Goal: Use online tool/utility

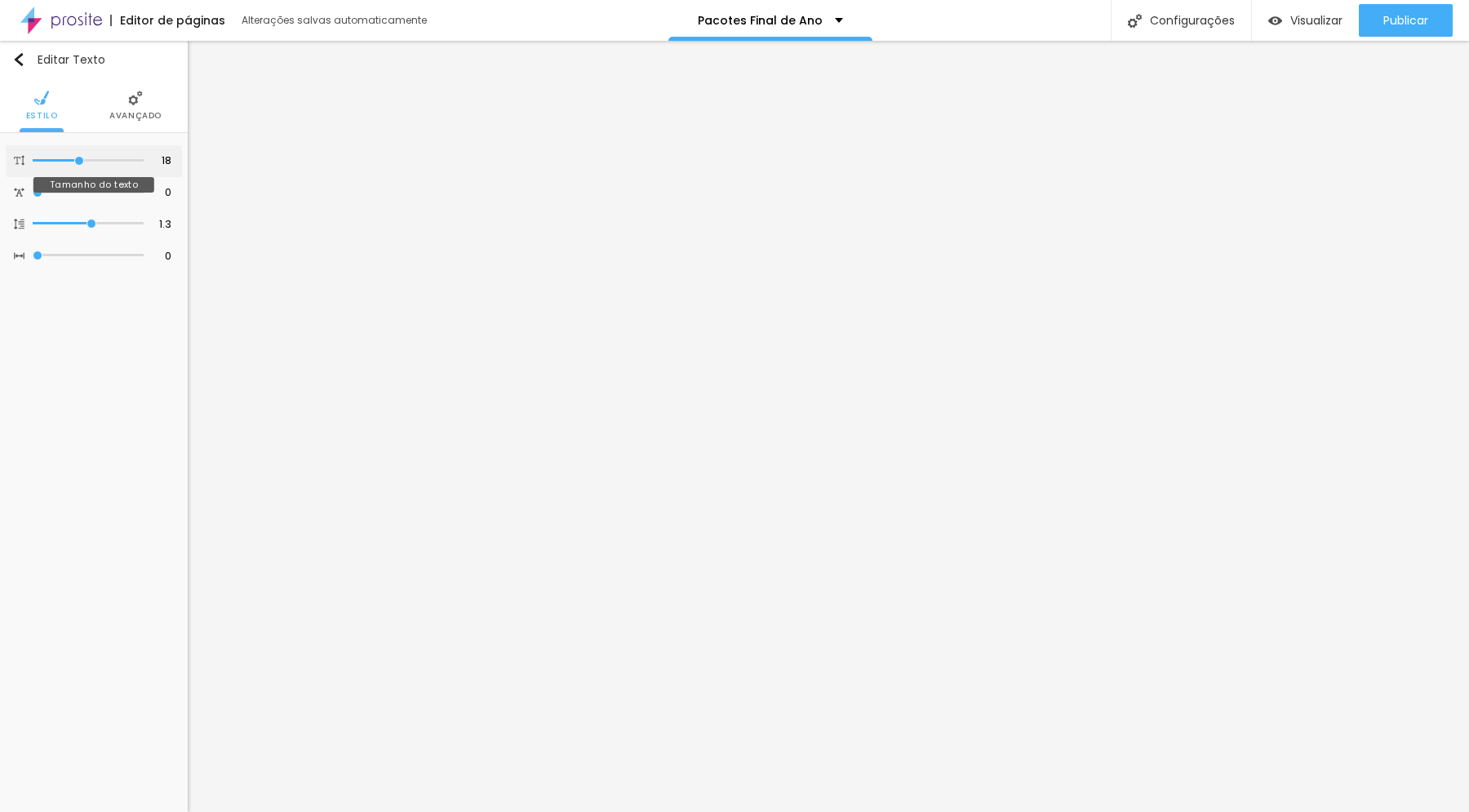
type input "17"
type input "16"
type input "15"
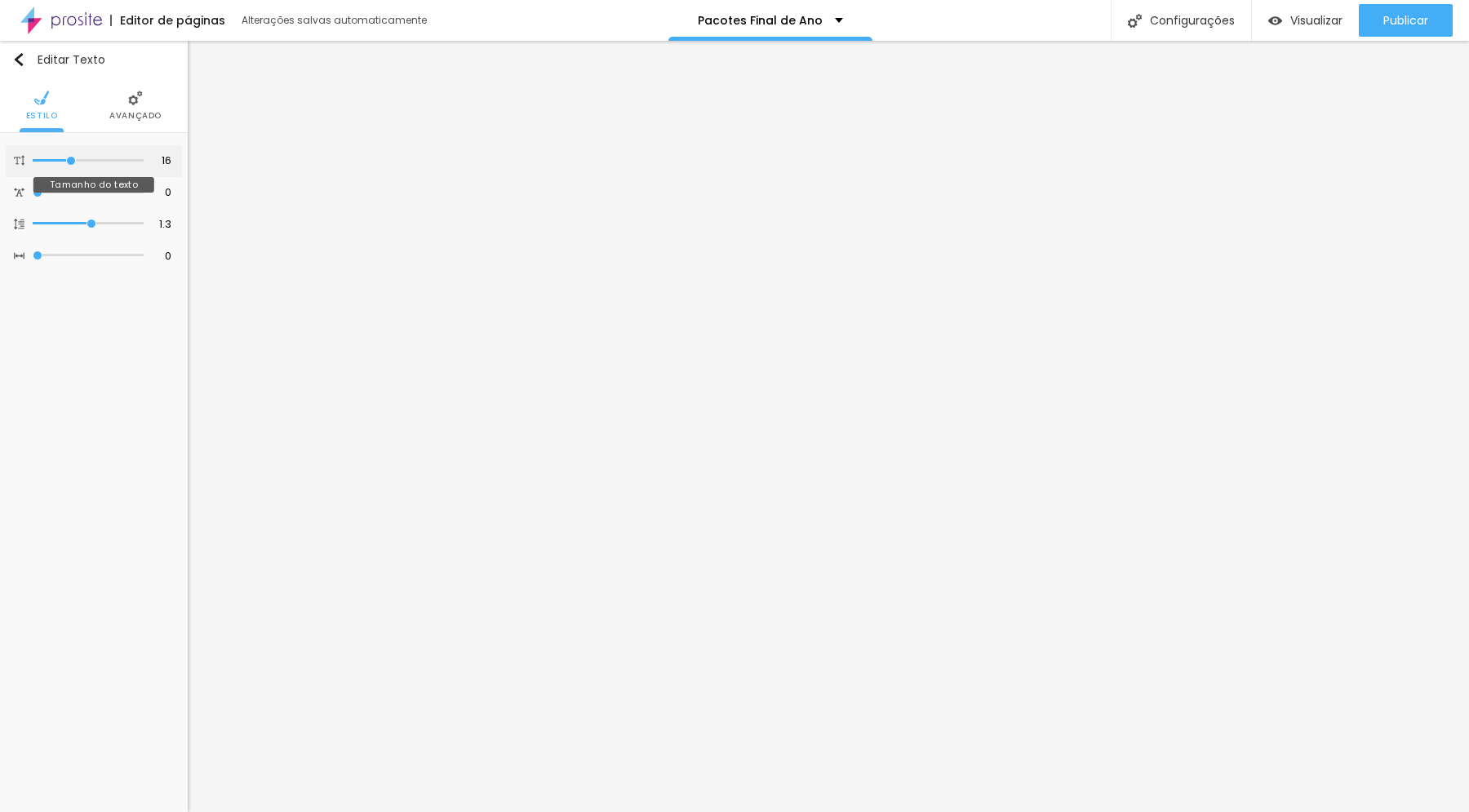
type input "15"
click at [68, 161] on input "range" at bounding box center [88, 161] width 111 height 8
click at [136, 99] on img at bounding box center [136, 98] width 14 height 14
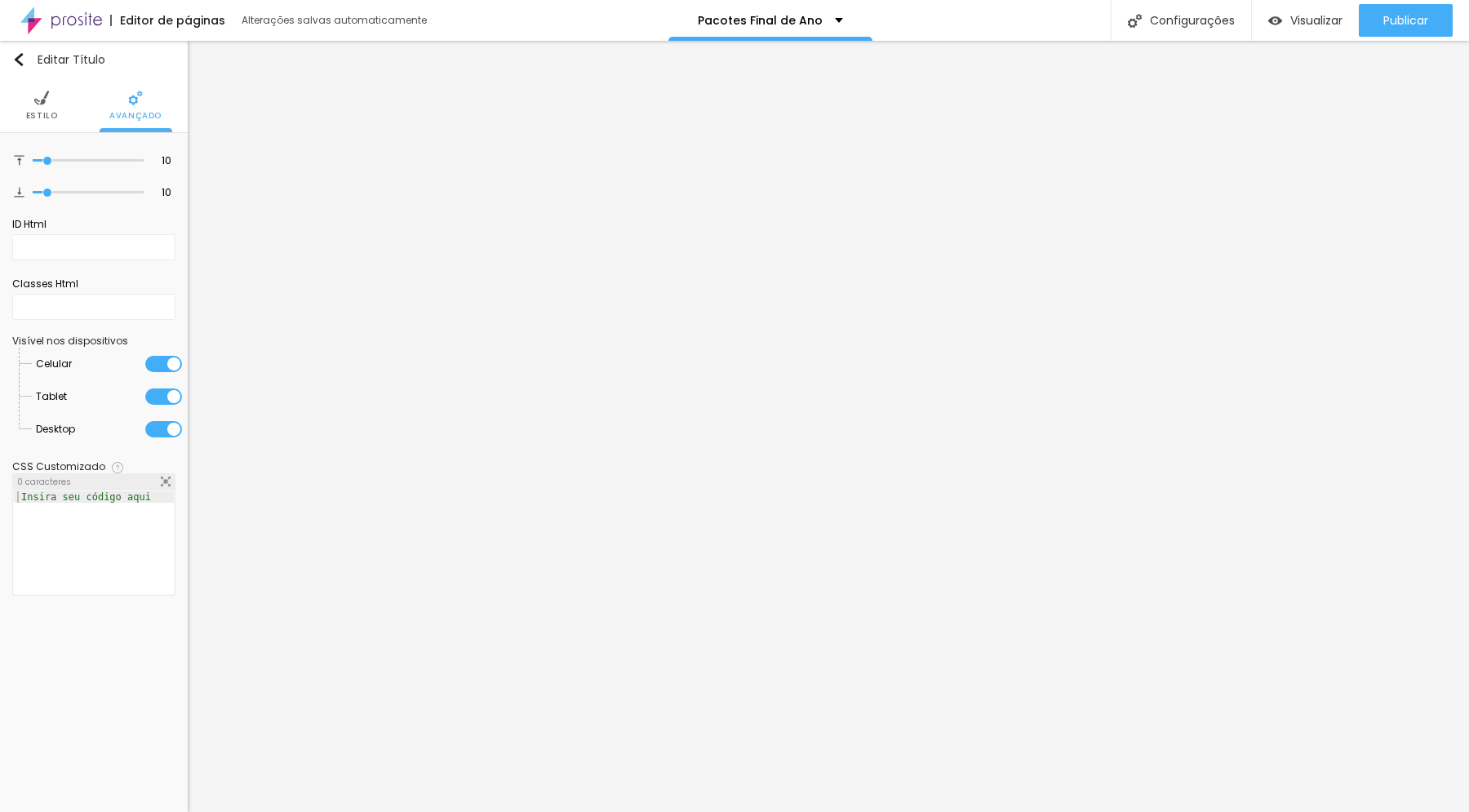
click at [44, 113] on span "Estilo" at bounding box center [41, 116] width 31 height 8
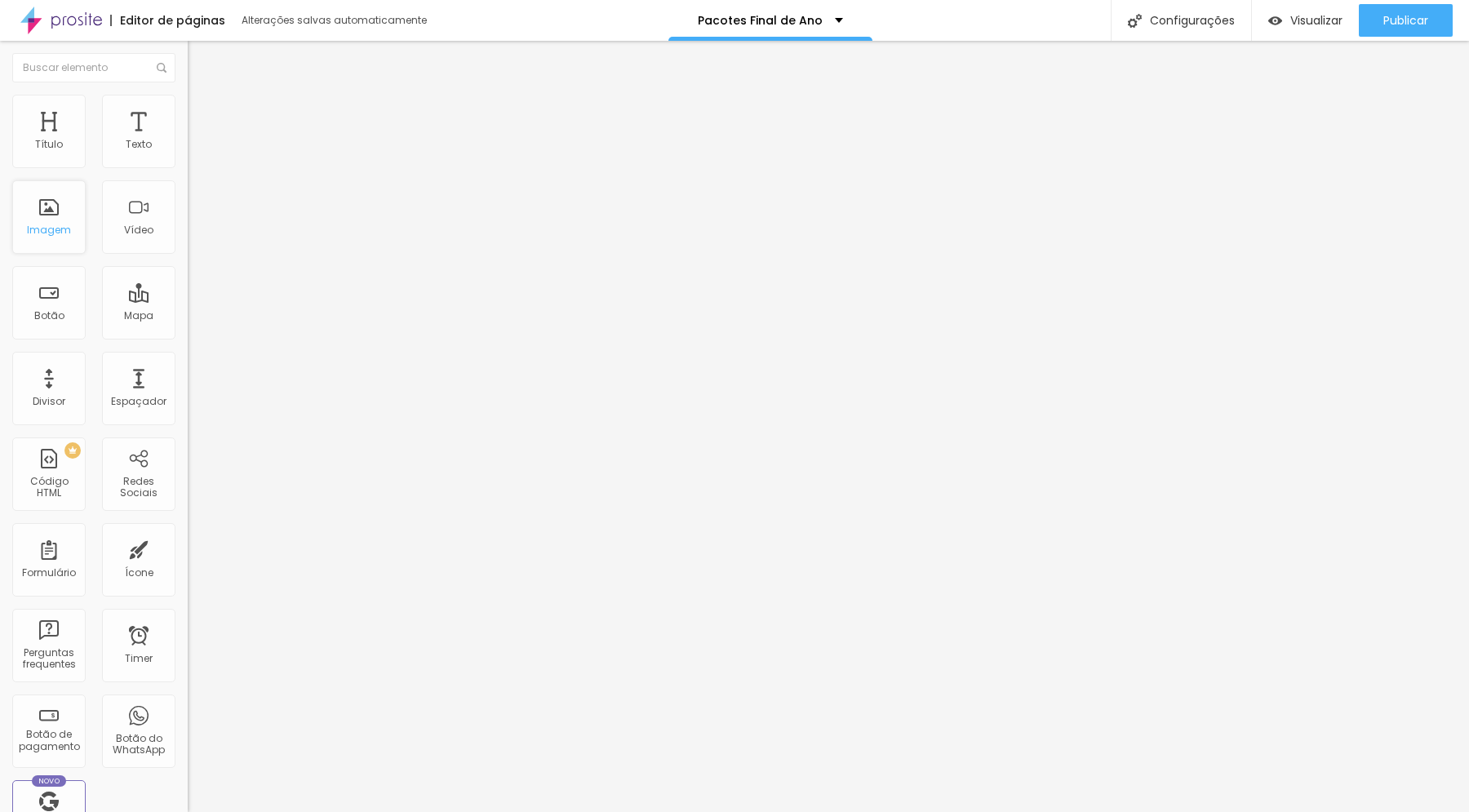
click at [53, 214] on div "Imagem" at bounding box center [49, 217] width 74 height 74
